Goal: Information Seeking & Learning: Learn about a topic

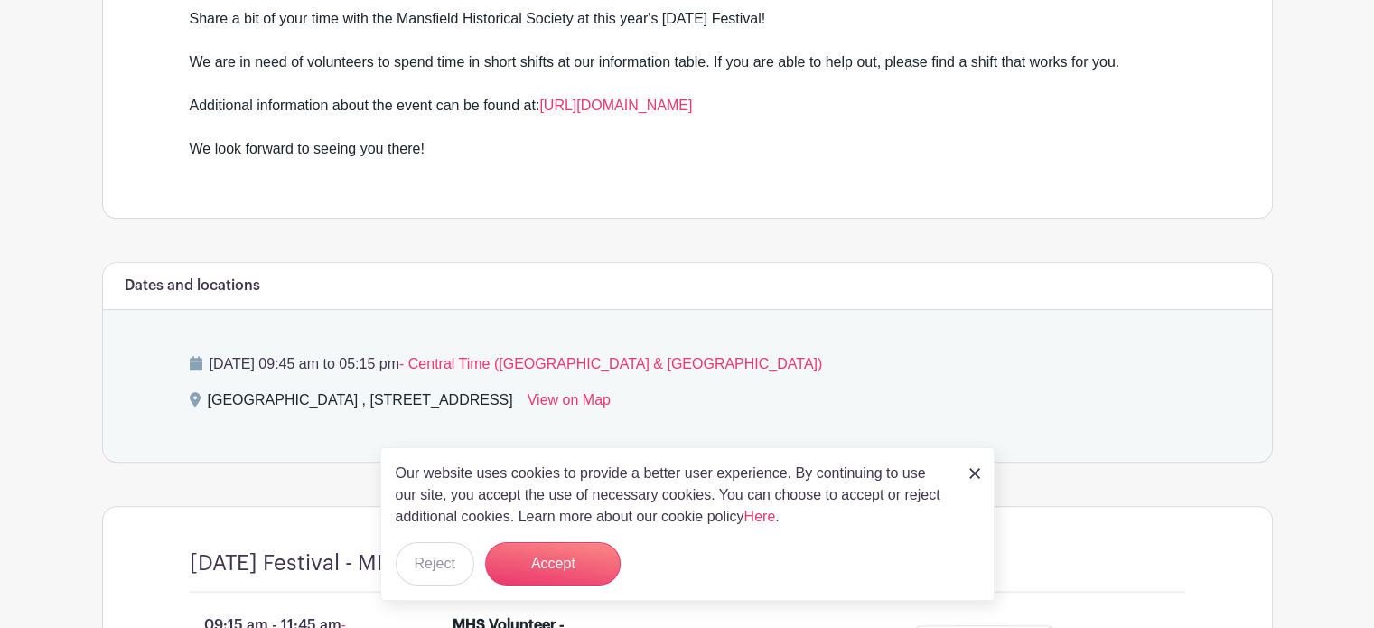
scroll to position [632, 0]
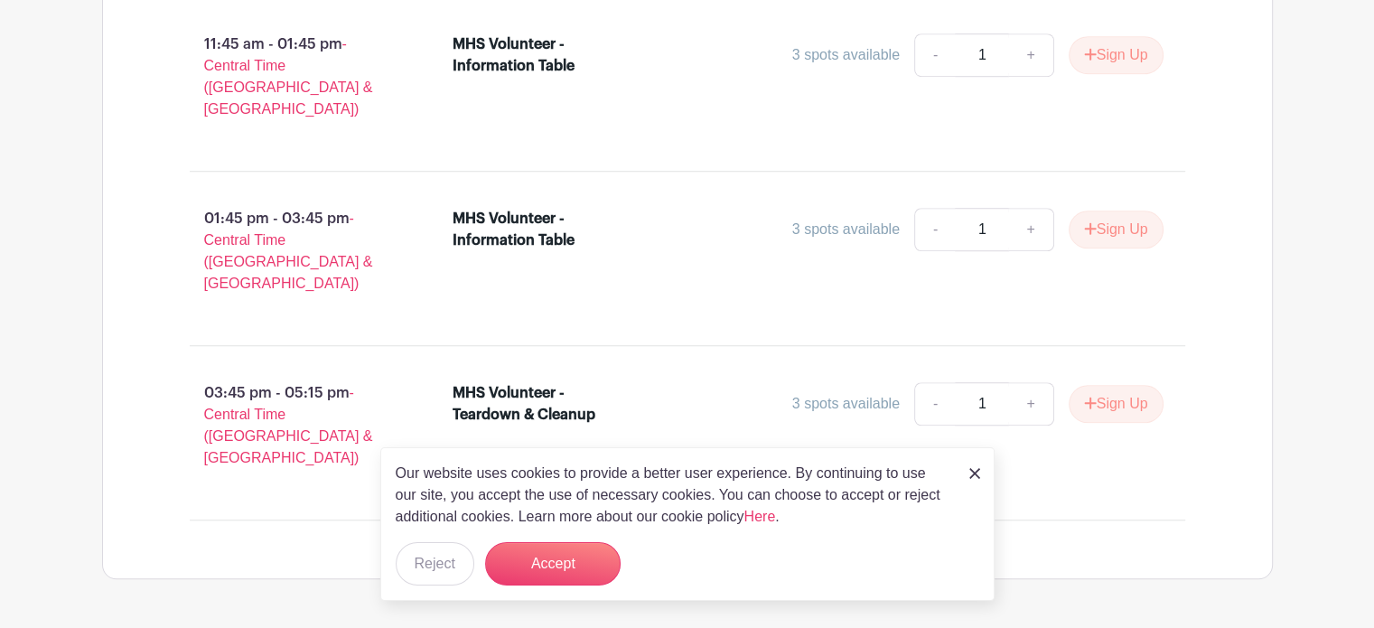
scroll to position [1370, 0]
click at [448, 560] on button "Reject" at bounding box center [435, 563] width 79 height 43
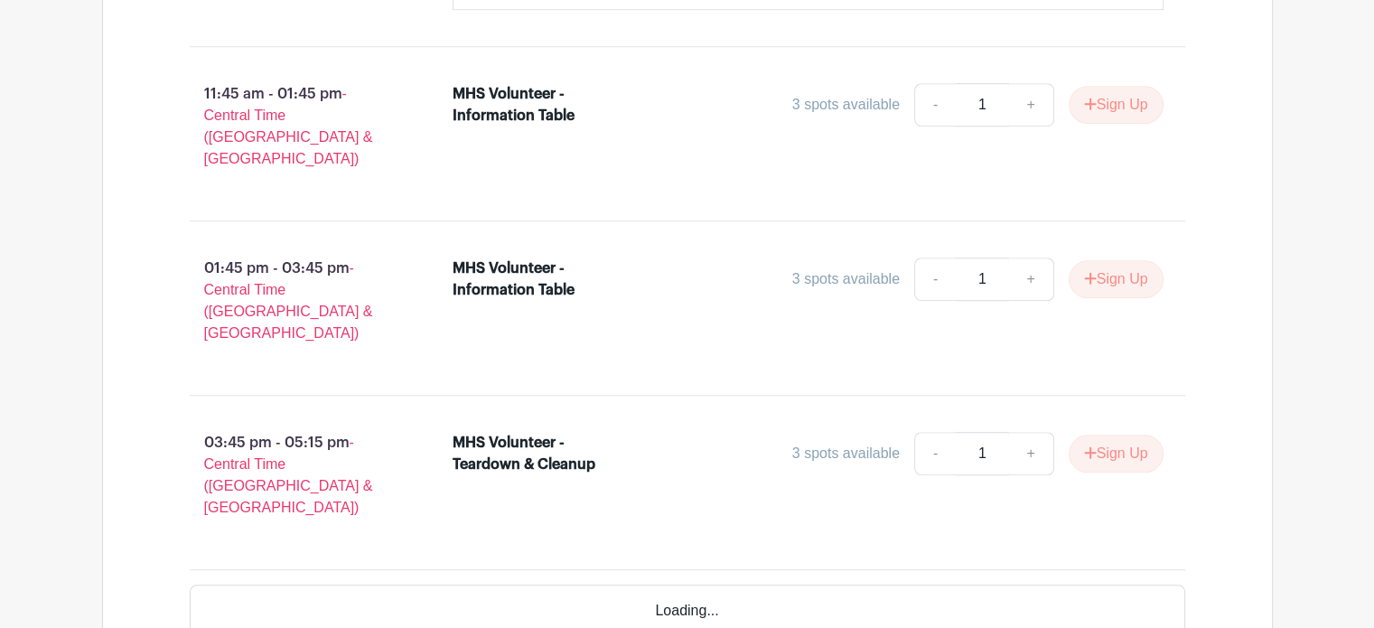
scroll to position [1355, 0]
